Goal: Task Accomplishment & Management: Manage account settings

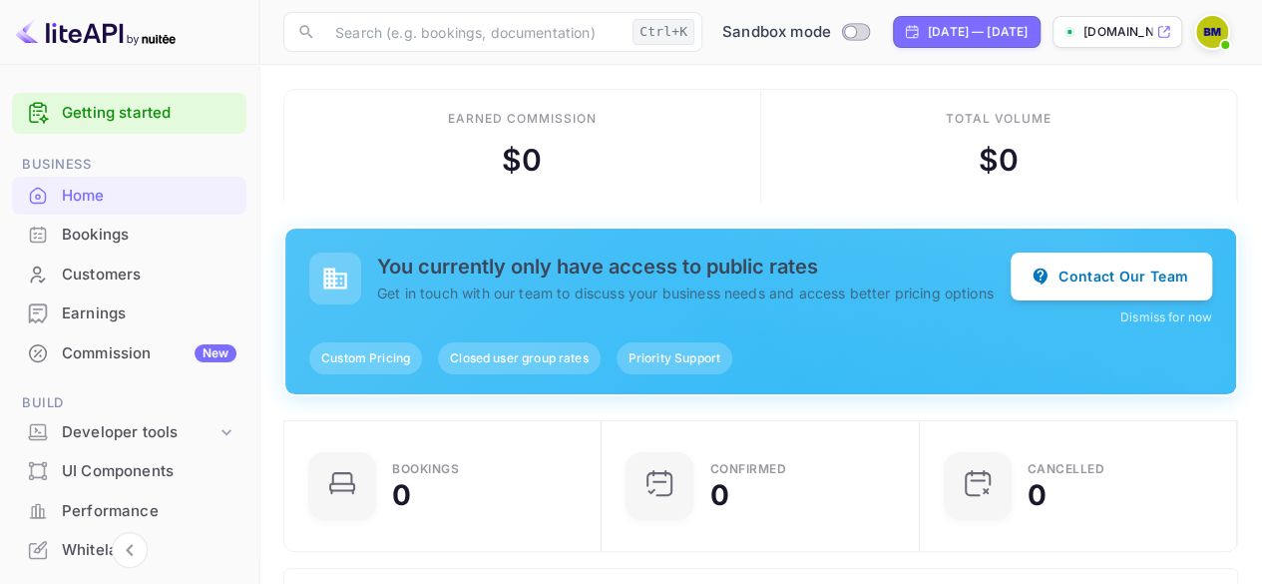
click at [1110, 27] on p "anywheredeals.com" at bounding box center [1118, 32] width 69 height 18
click at [1162, 30] on icon at bounding box center [1164, 32] width 15 height 14
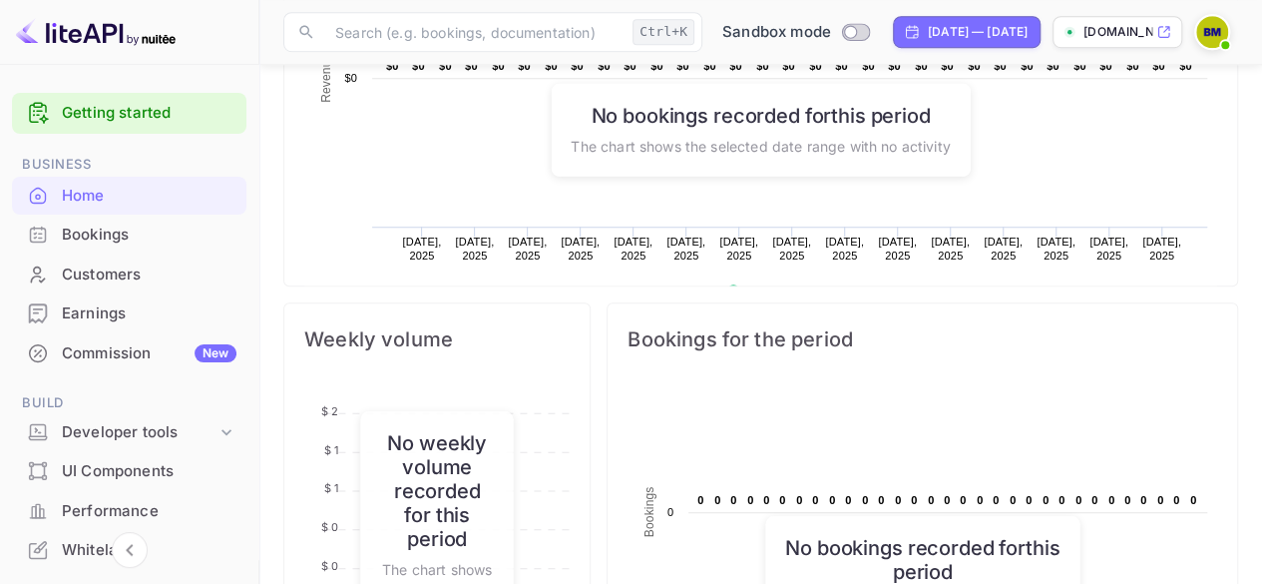
scroll to position [886, 0]
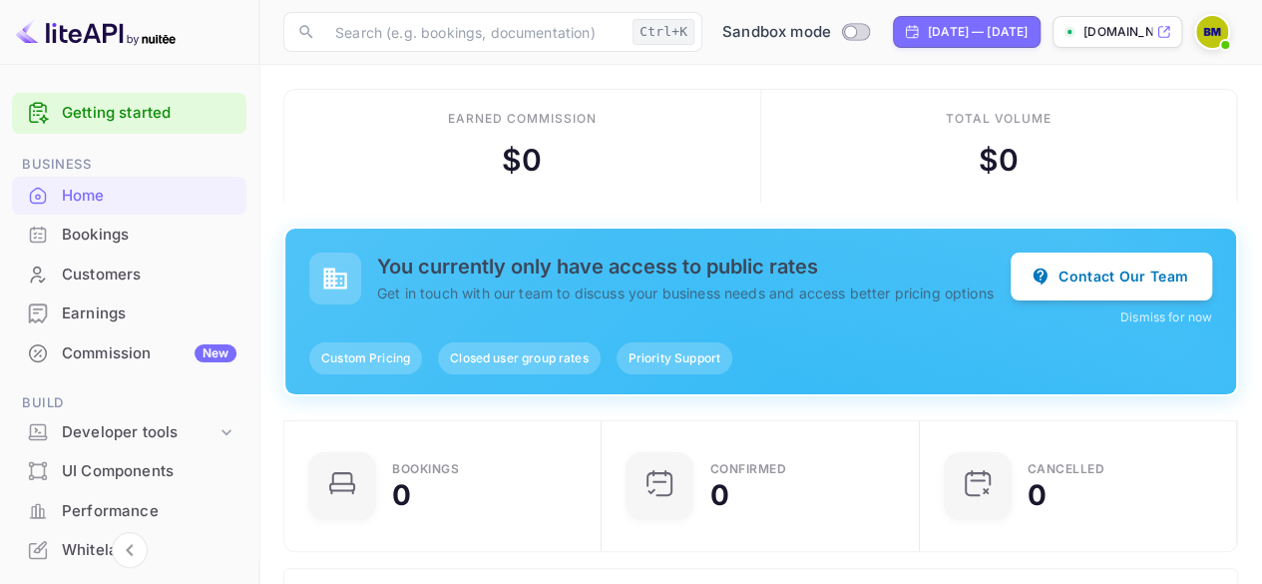
click at [1165, 25] on icon at bounding box center [1164, 32] width 15 height 14
click at [126, 111] on link "Getting started" at bounding box center [149, 113] width 175 height 23
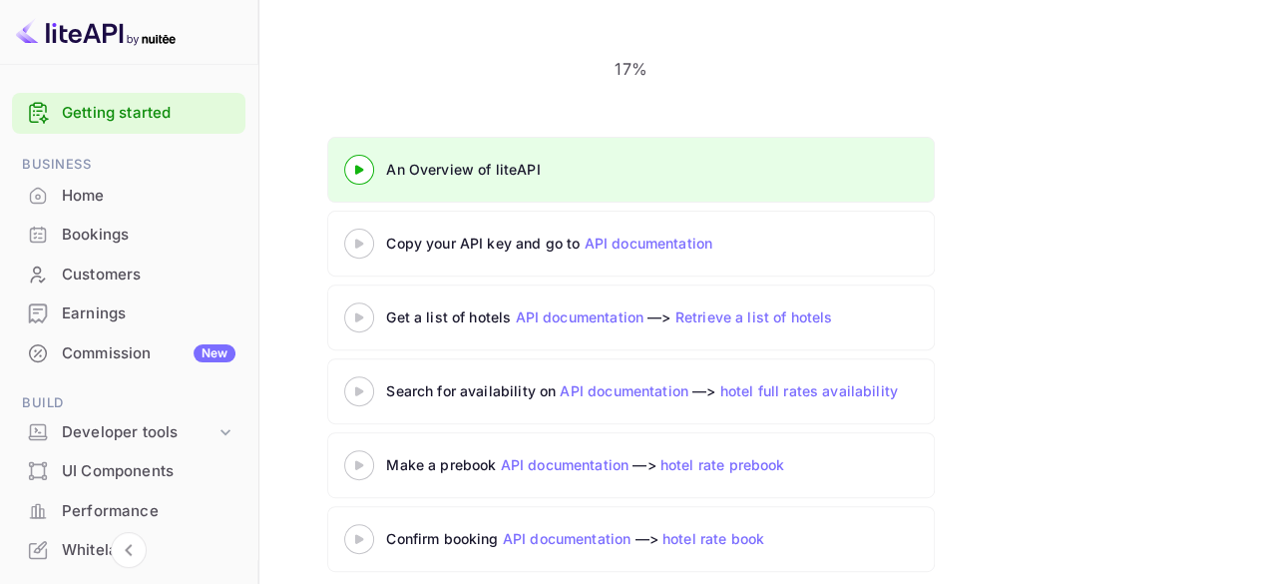
scroll to position [227, 0]
click at [120, 350] on div "Commission New" at bounding box center [149, 353] width 174 height 23
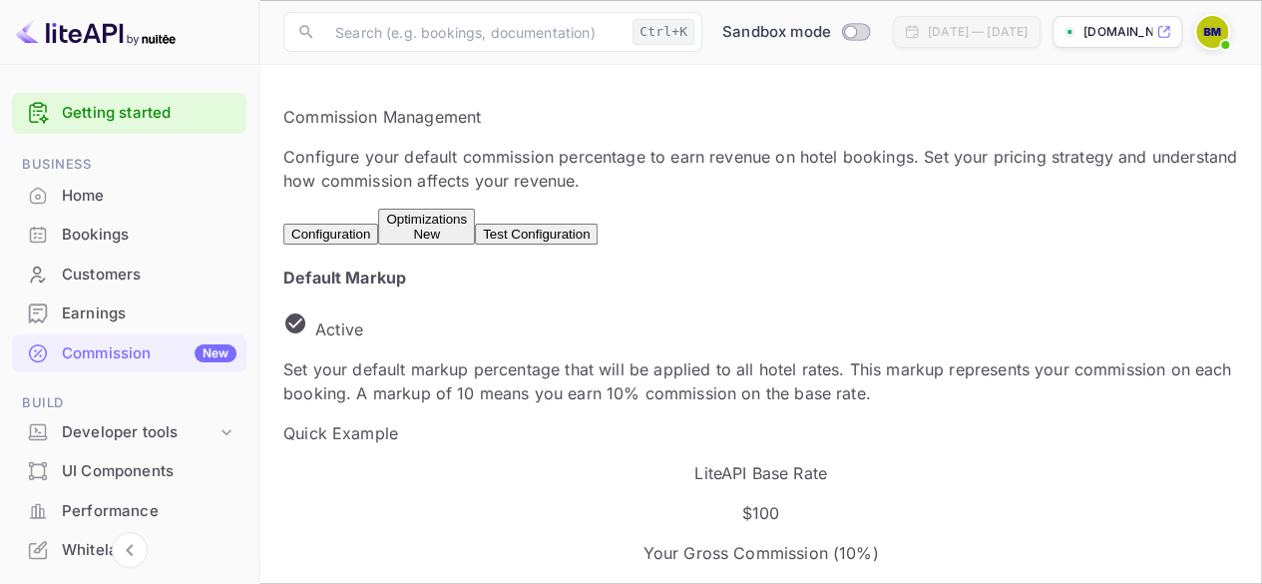
scroll to position [232, 0]
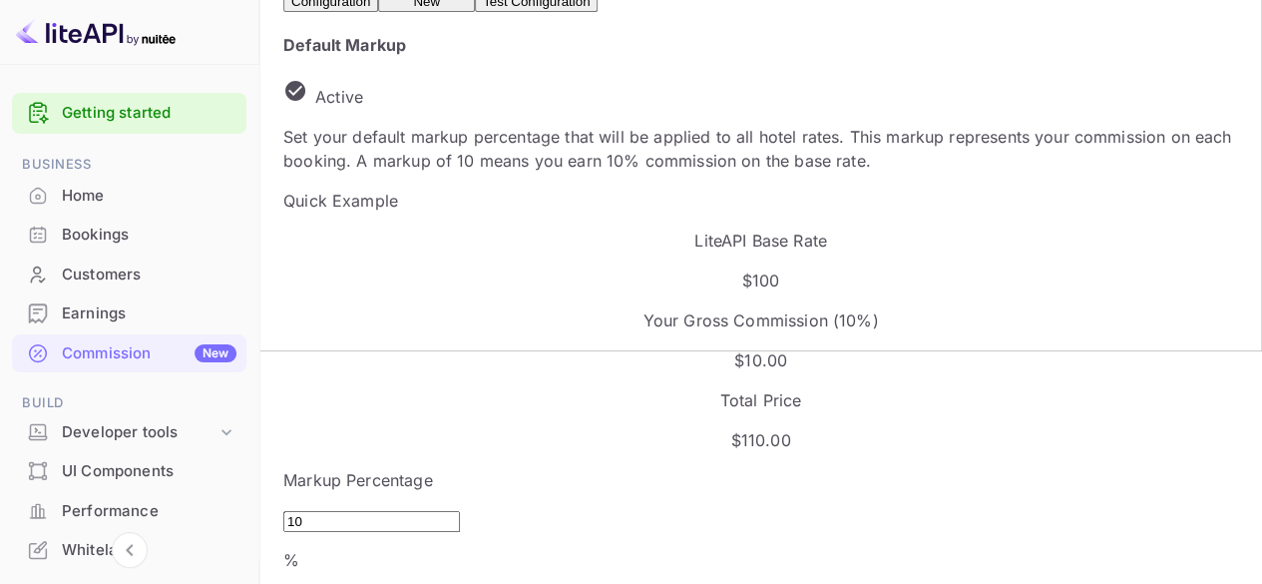
click at [351, 511] on input "10" at bounding box center [371, 521] width 177 height 21
type input "15"
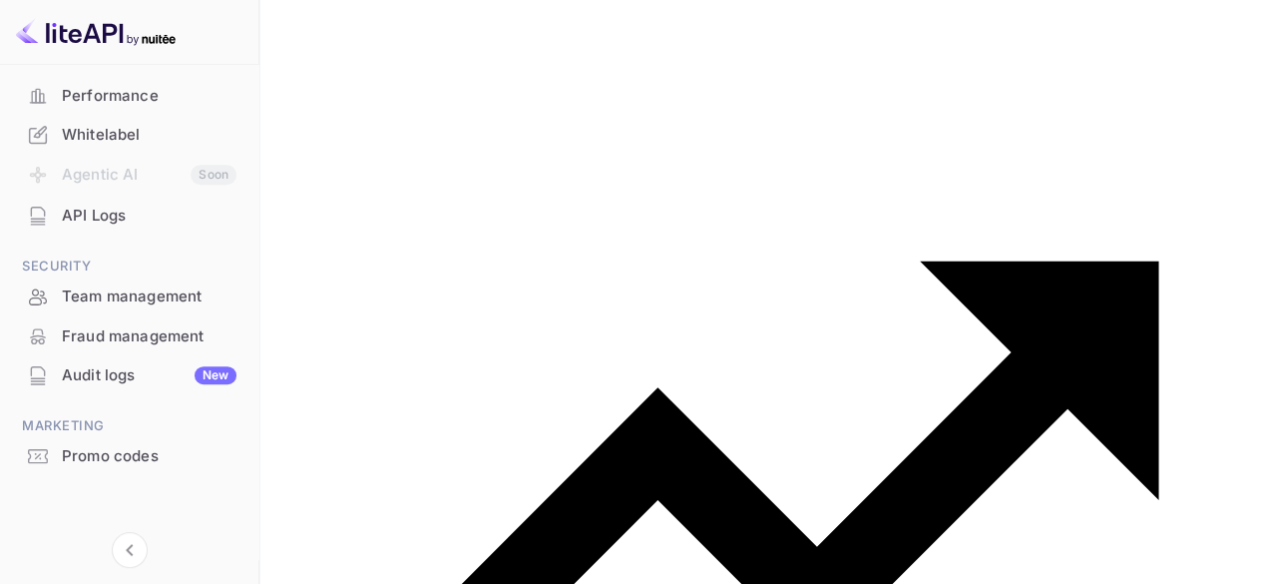
scroll to position [417, 0]
click at [154, 291] on div "Team management" at bounding box center [149, 294] width 175 height 23
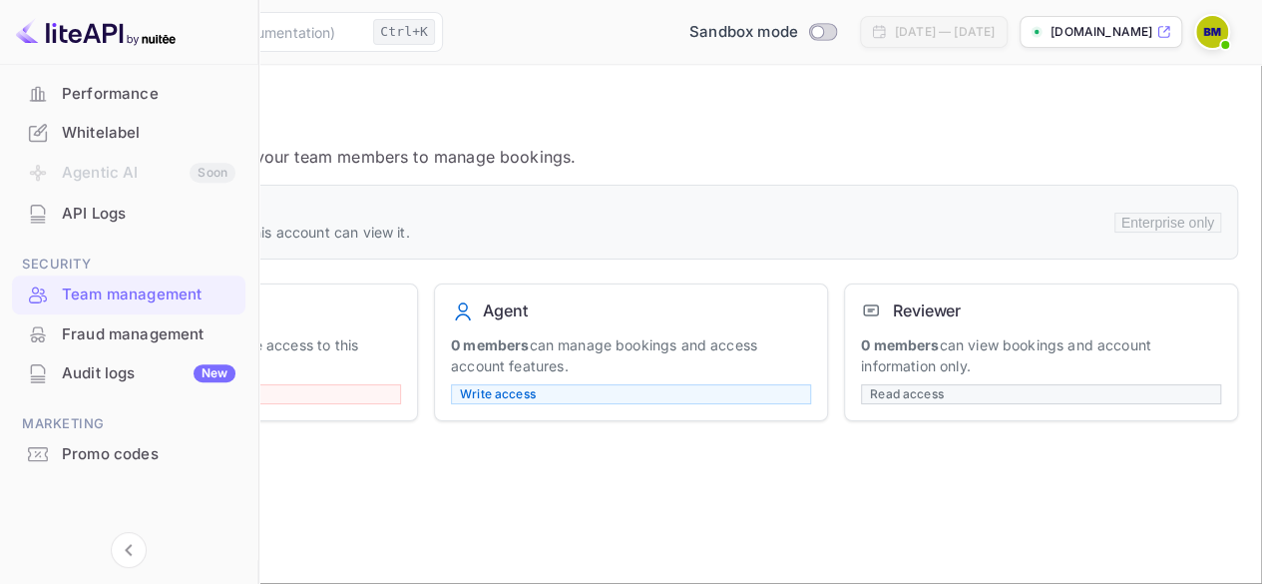
click at [544, 386] on span "Write access" at bounding box center [498, 393] width 92 height 15
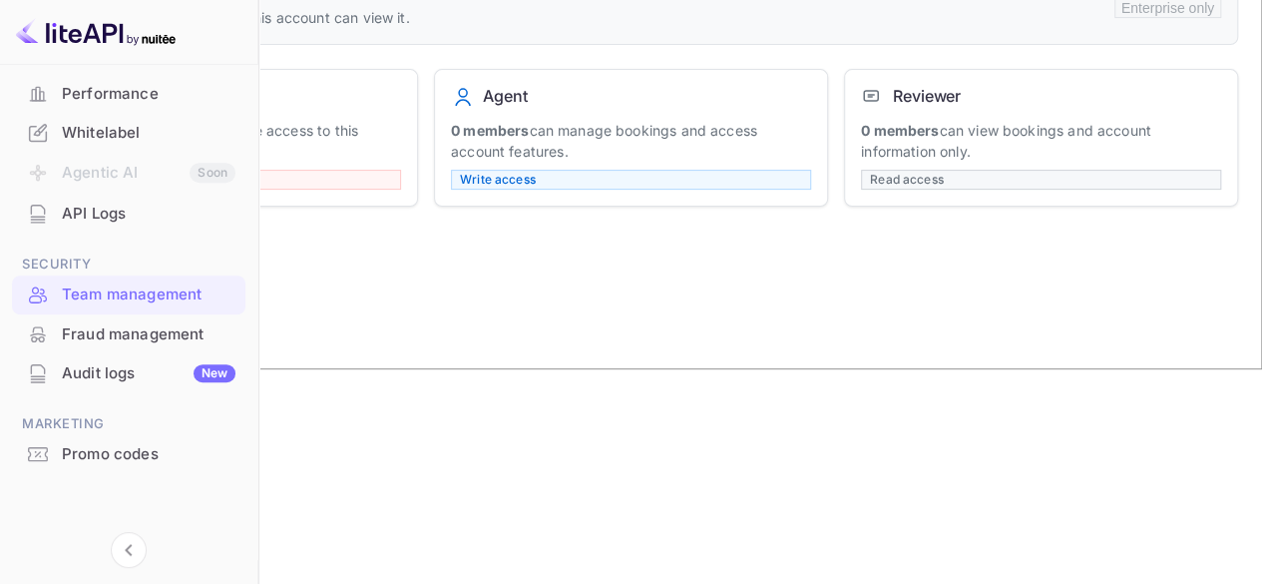
scroll to position [216, 0]
click at [201, 309] on input "text" at bounding box center [112, 298] width 177 height 21
type input "[EMAIL_ADDRESS][DOMAIN_NAME]"
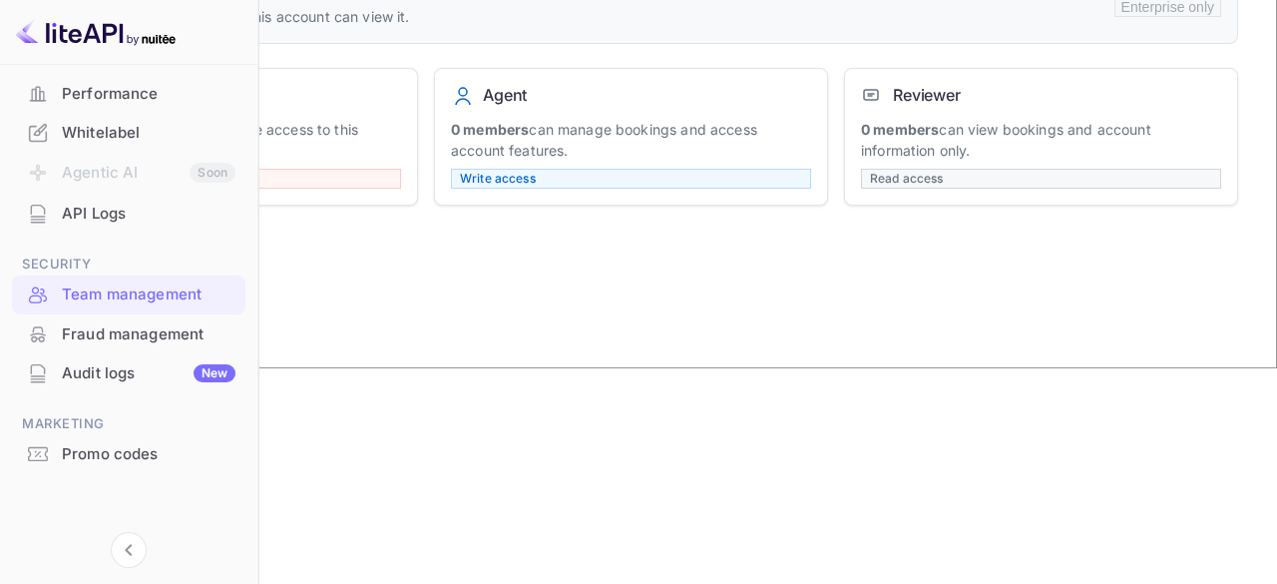
type input "agent"
click at [412, 350] on input "Agent Can manage bookings" at bounding box center [638, 76] width 1277 height 584
radio input "true"
click at [664, 351] on input "Reviewer Can view bookings only" at bounding box center [638, 76] width 1277 height 584
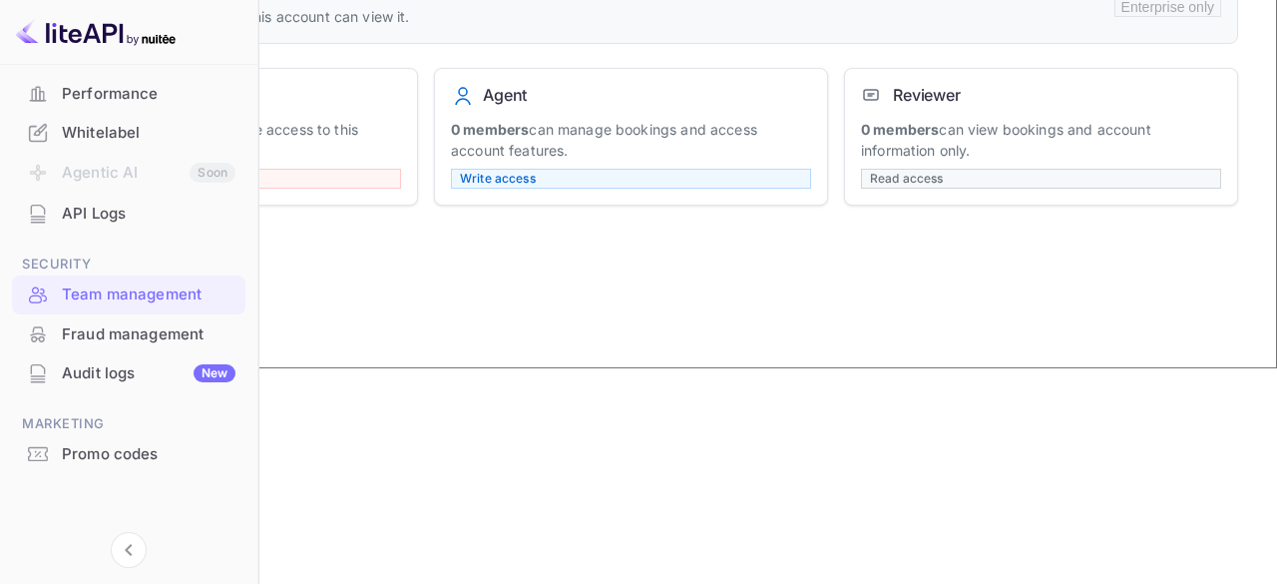
radio input "true"
click at [405, 337] on input "Agent Can manage bookings" at bounding box center [638, 76] width 1277 height 584
radio input "true"
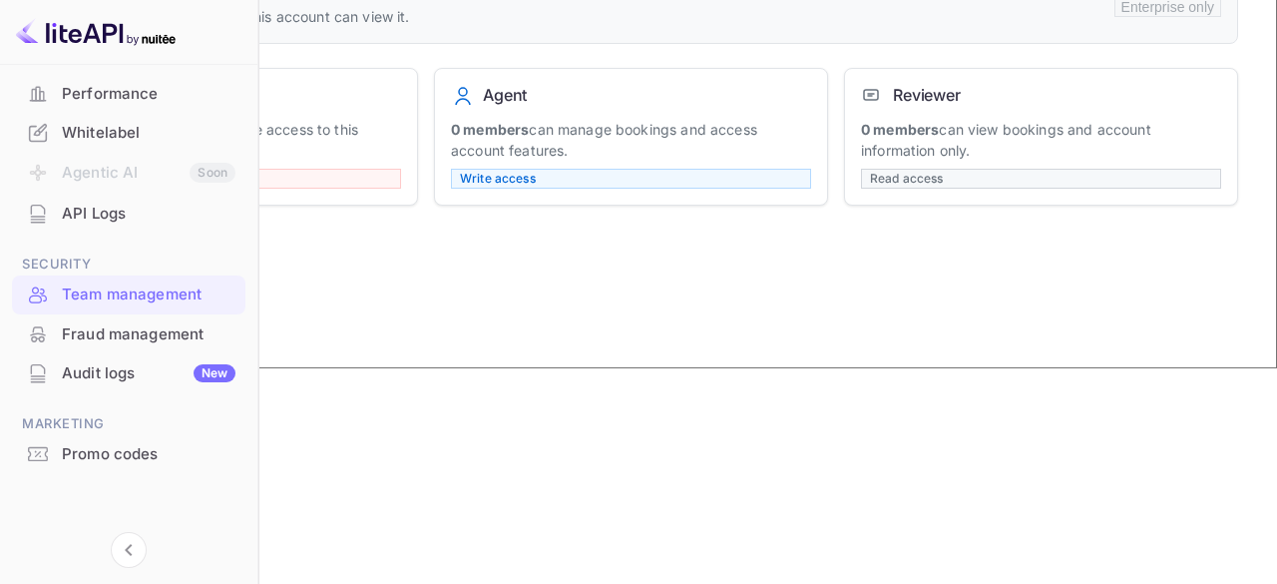
type input "brenda@anywheredeals.com"
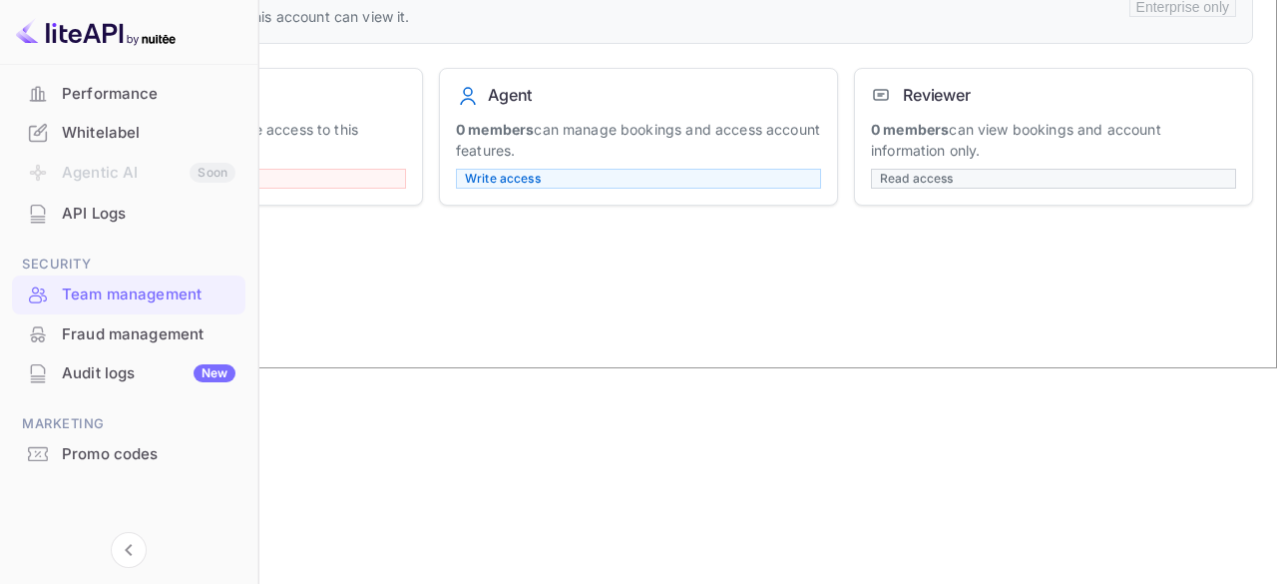
type input "admin"
click at [201, 302] on input "[EMAIL_ADDRESS][DOMAIN_NAME]" at bounding box center [112, 298] width 177 height 21
type input "brenda@anywheredeals.com"
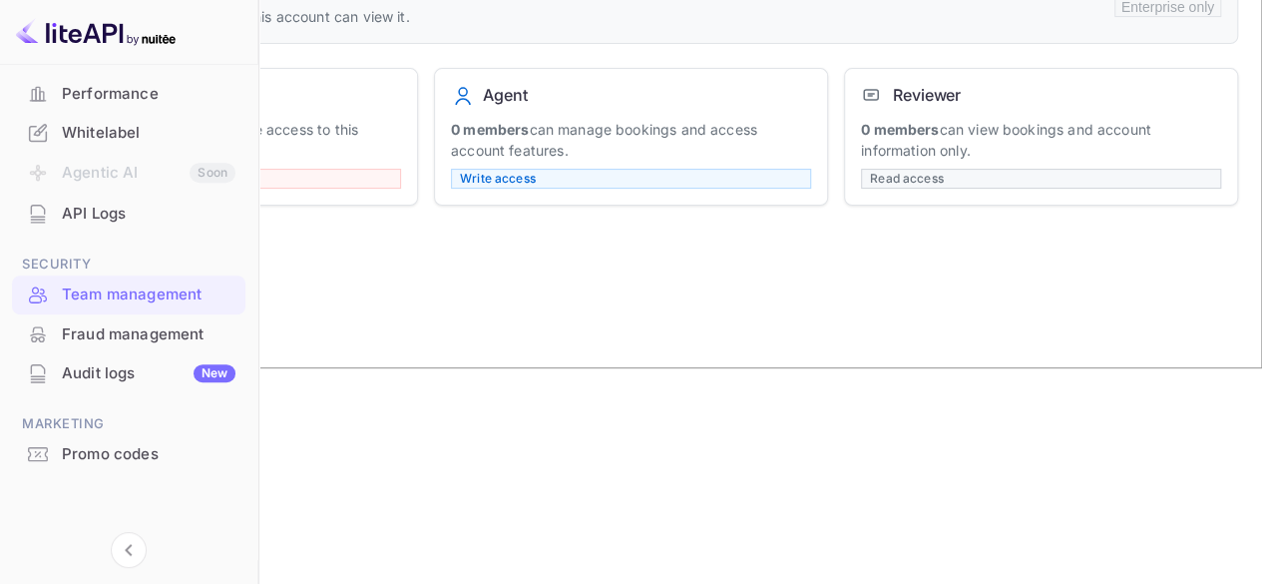
type input "brenda@anywheredeals.com"
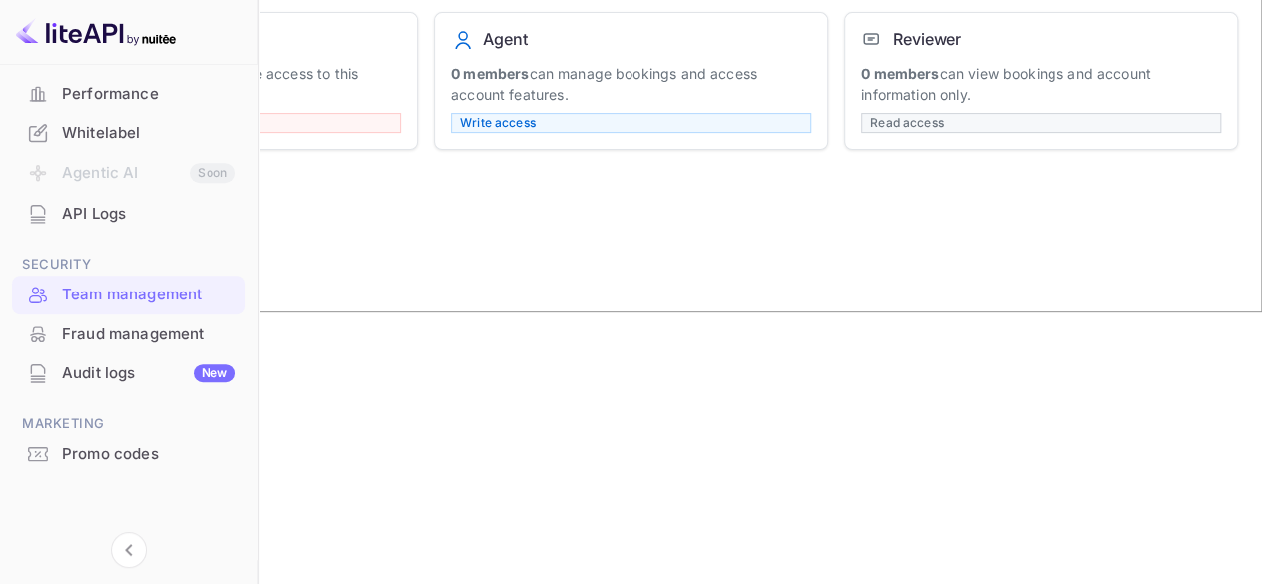
scroll to position [301, 0]
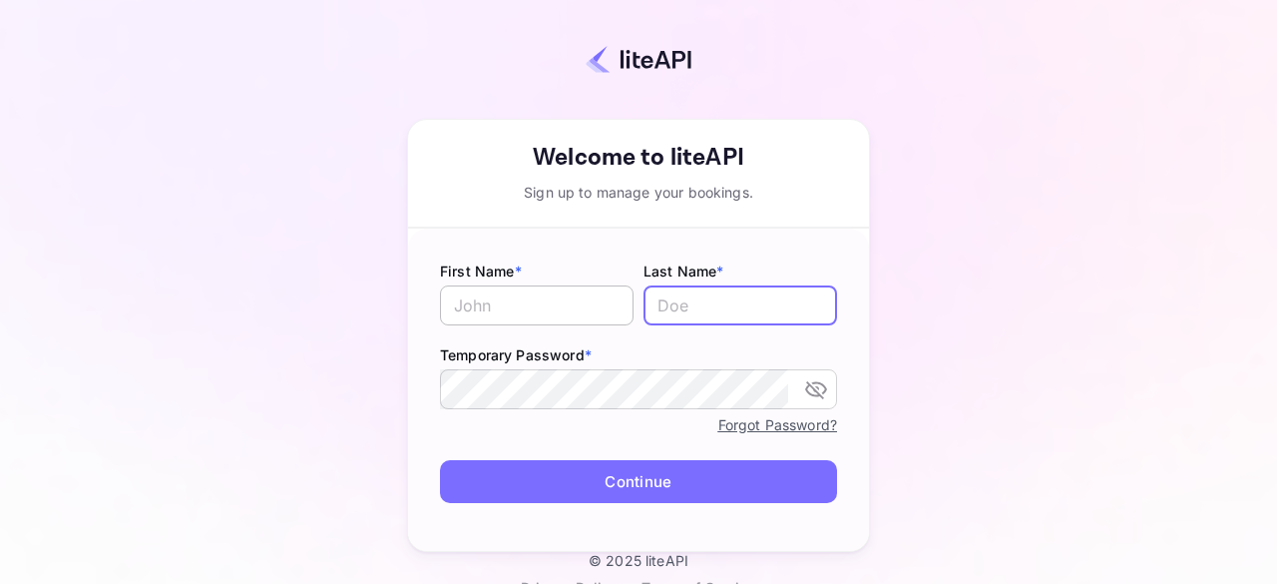
type input "[EMAIL_ADDRESS][DOMAIN_NAME]"
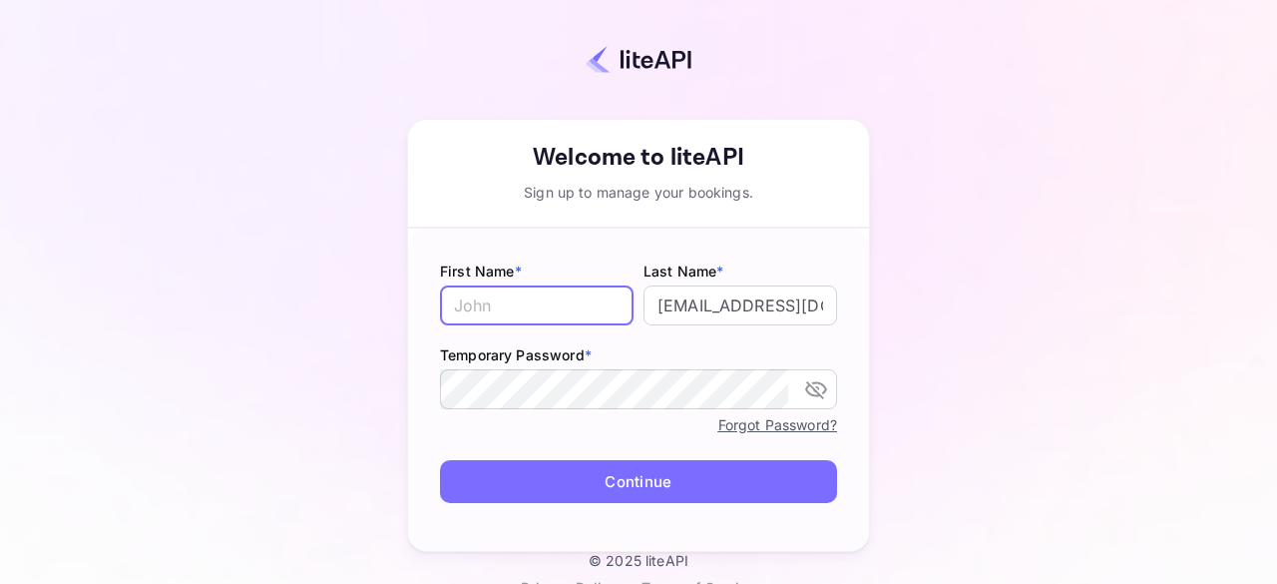
click at [543, 313] on input "text" at bounding box center [537, 305] width 194 height 40
type input "[PERSON_NAME]"
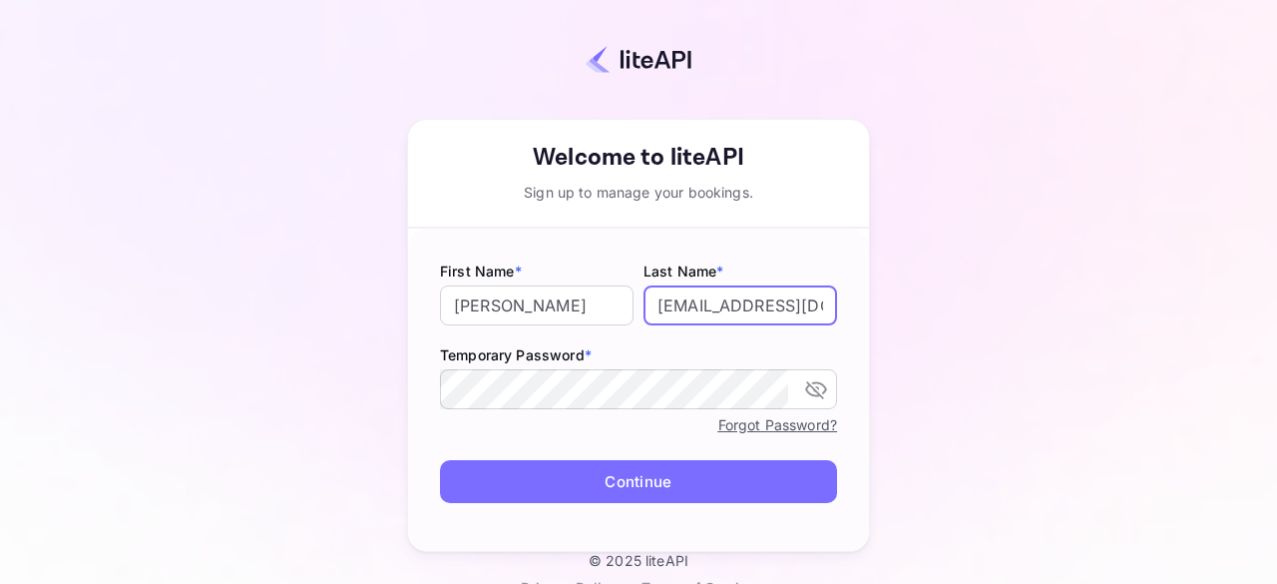
scroll to position [0, 63]
drag, startPoint x: 643, startPoint y: 311, endPoint x: 866, endPoint y: 282, distance: 225.4
click at [866, 282] on div "Your account has been created successfully, a confirmation link has been sent t…" at bounding box center [639, 292] width 1102 height 520
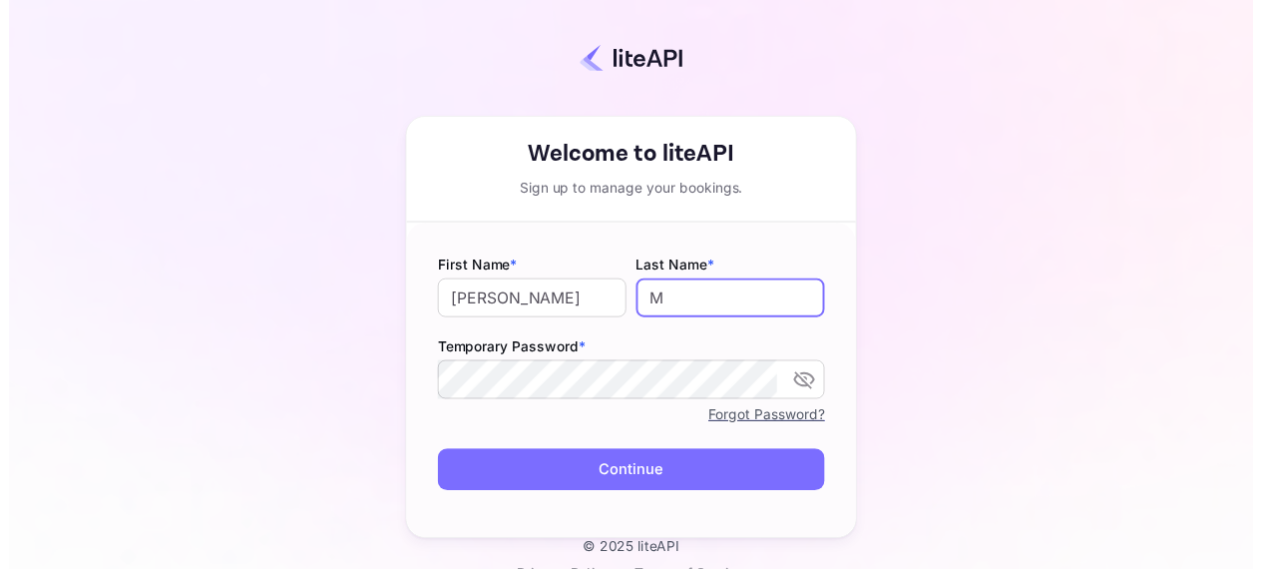
scroll to position [0, 0]
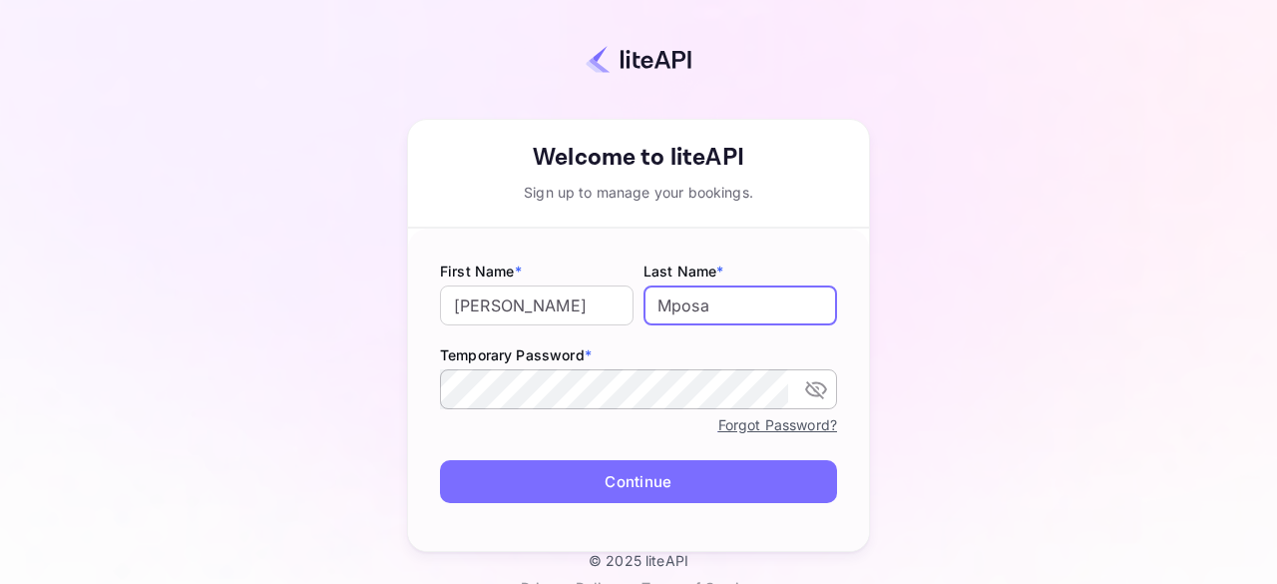
click at [807, 389] on icon "toggle password visibility" at bounding box center [816, 390] width 22 height 18
type input "Mposa"
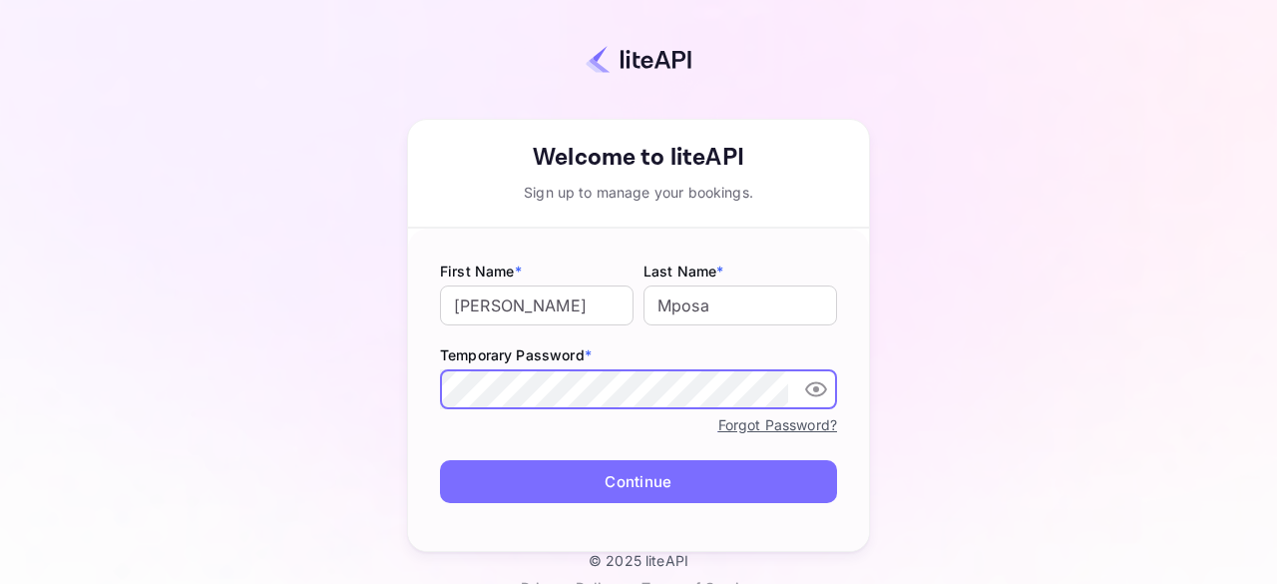
click at [414, 374] on form "First Name * [PERSON_NAME] ​ Last Name * Mposa ​ Temporary Password * ​ Forgot …" at bounding box center [638, 390] width 461 height 322
click at [471, 478] on button "Continue" at bounding box center [638, 481] width 397 height 43
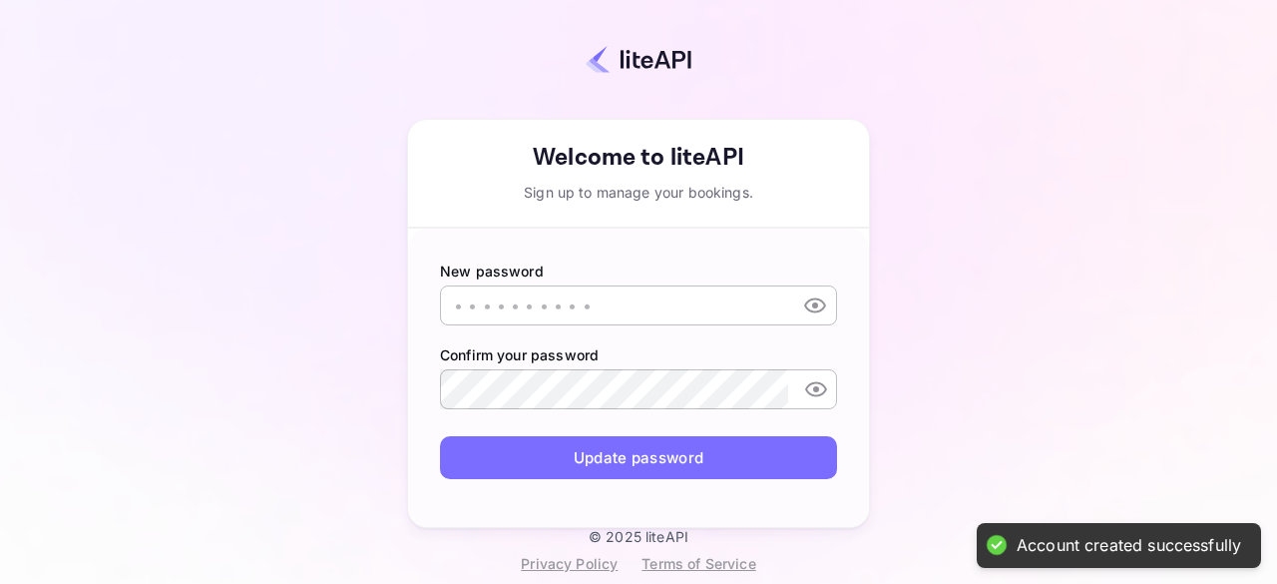
click at [790, 304] on div "​" at bounding box center [638, 305] width 397 height 40
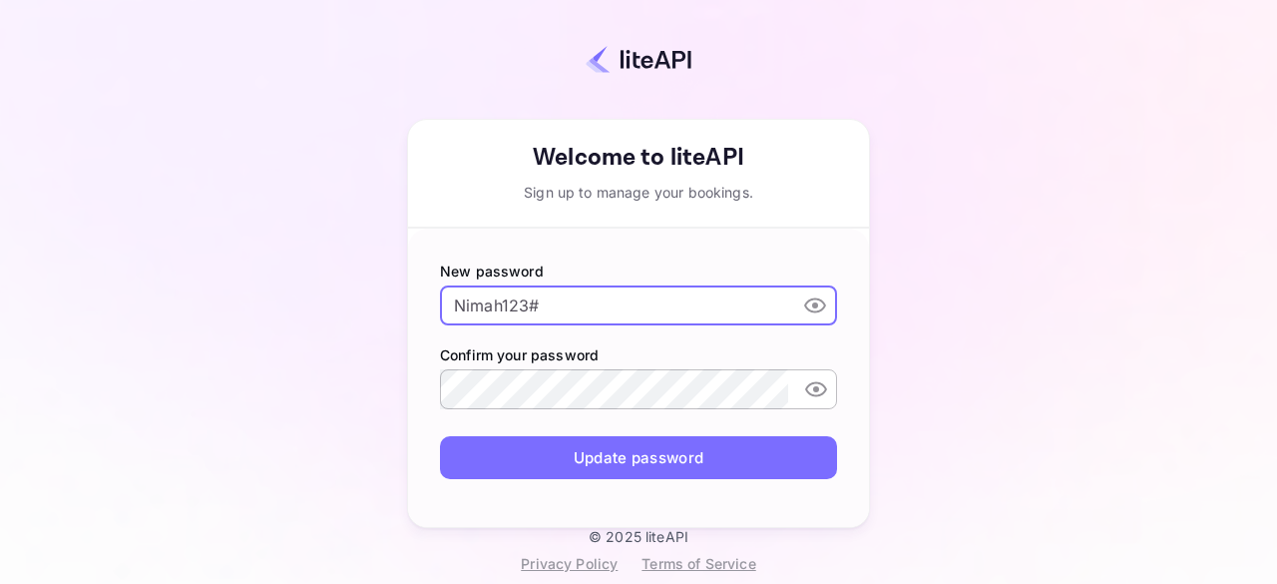
type input "Nimah123#"
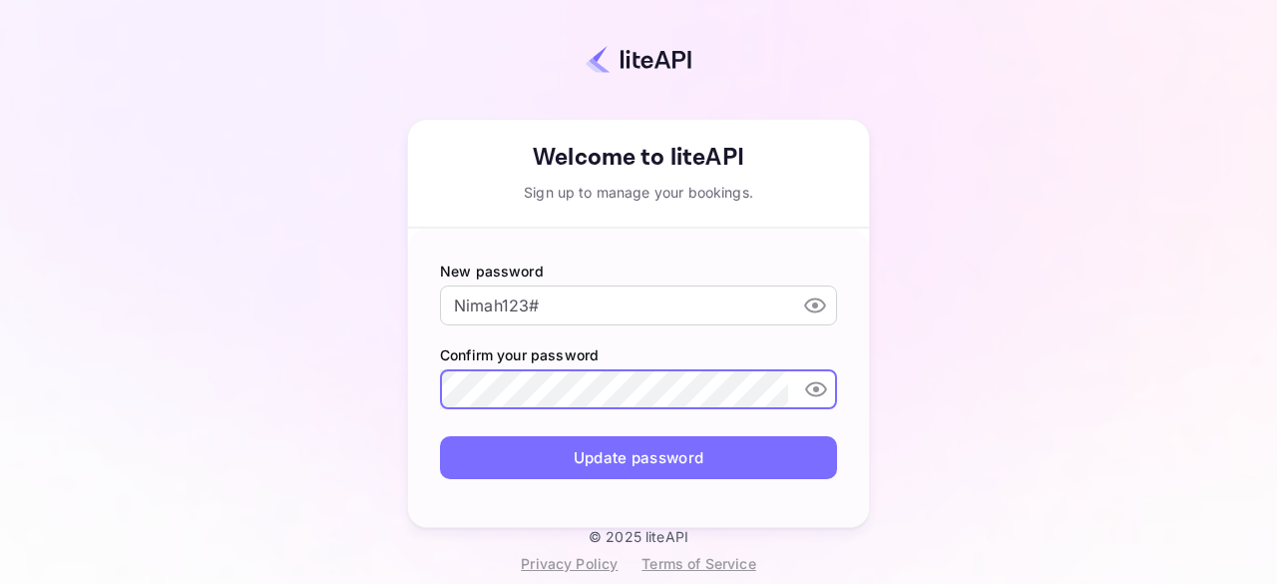
click at [808, 454] on button "Update password" at bounding box center [638, 457] width 397 height 43
